Goal: Information Seeking & Learning: Learn about a topic

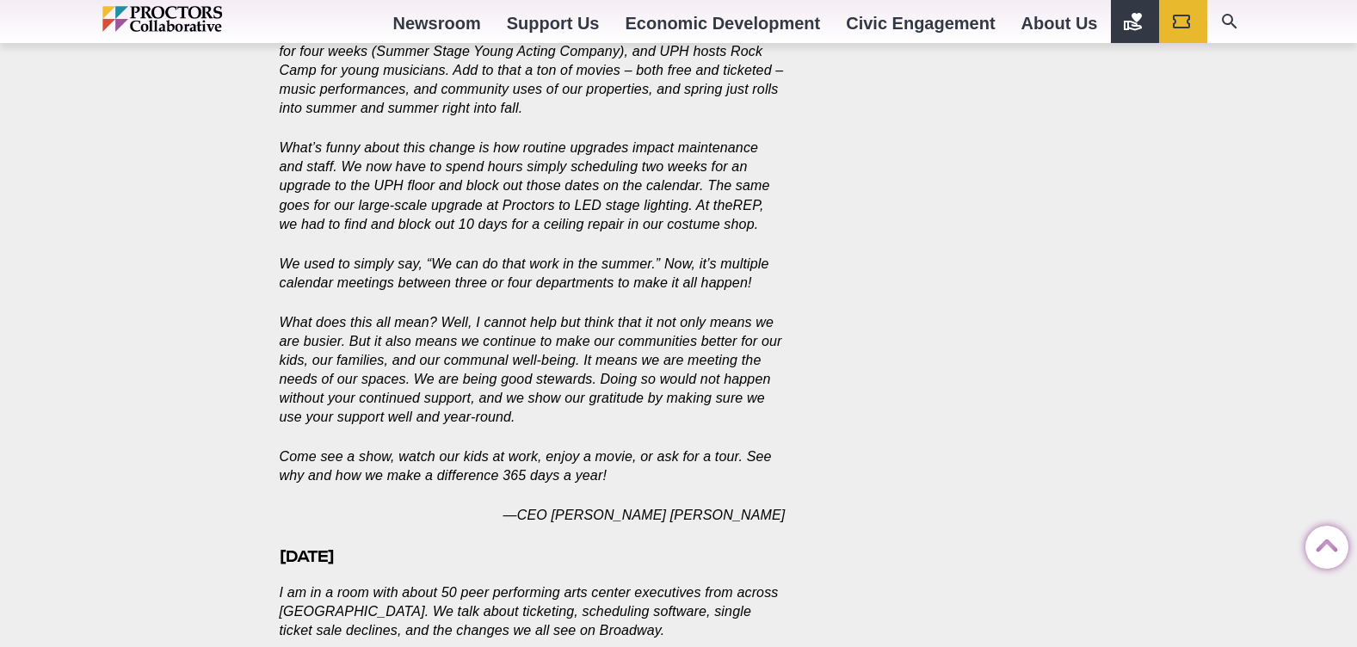
scroll to position [2650, 0]
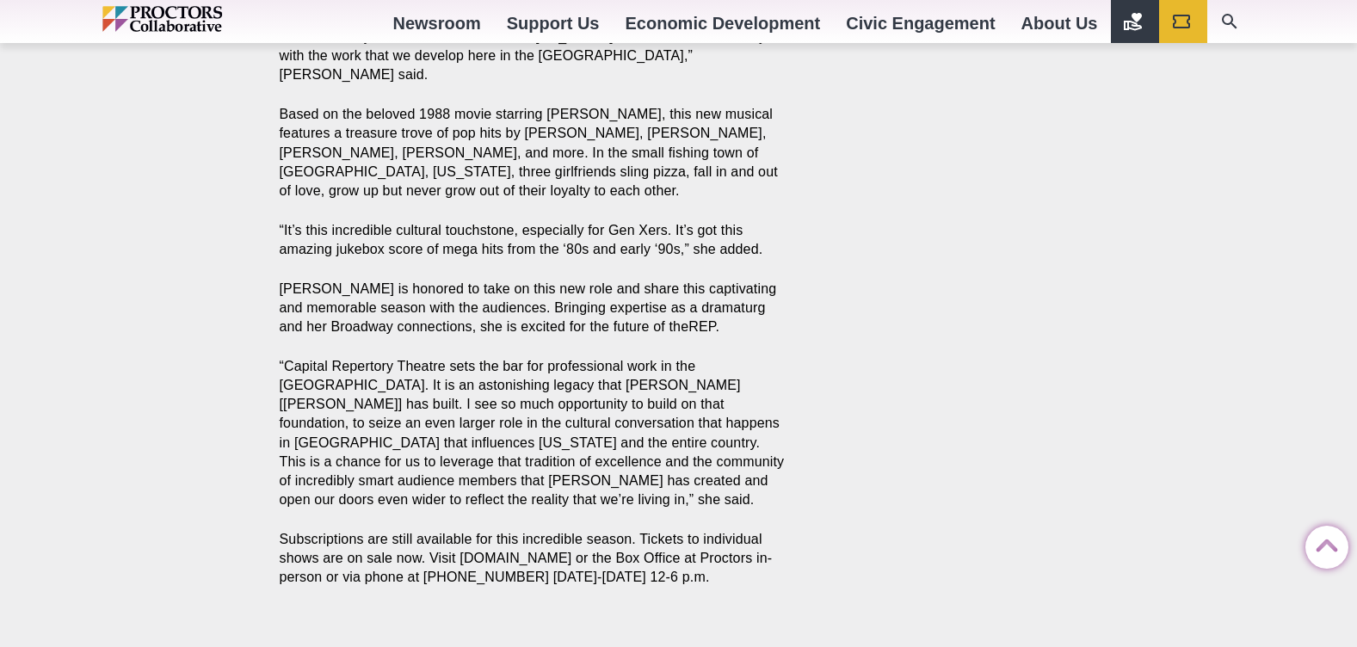
scroll to position [2684, 0]
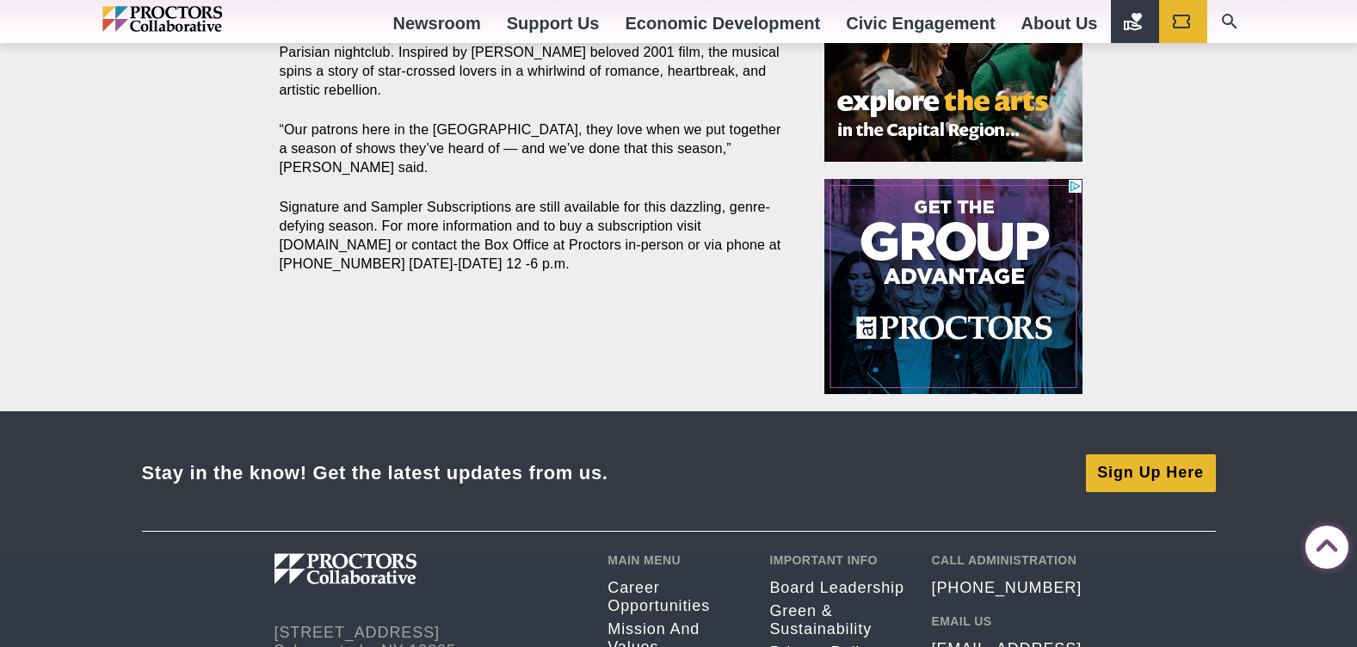
scroll to position [1961, 0]
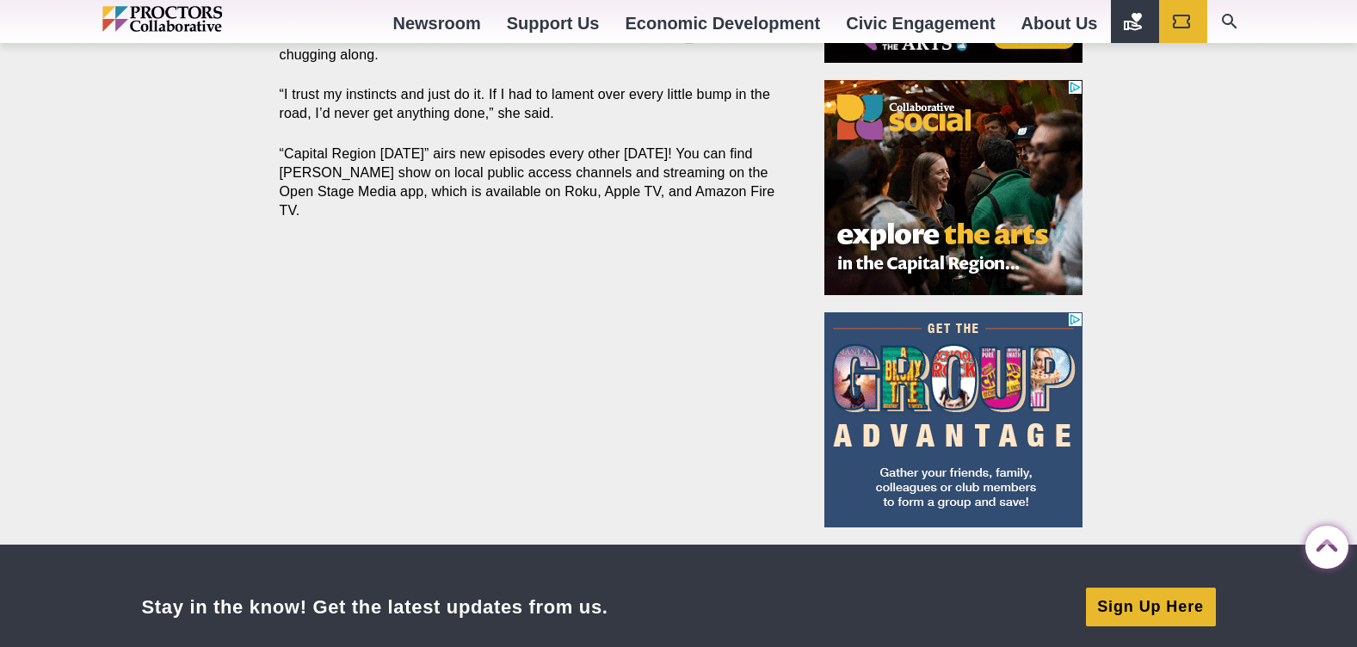
scroll to position [1480, 0]
